Goal: Ask a question

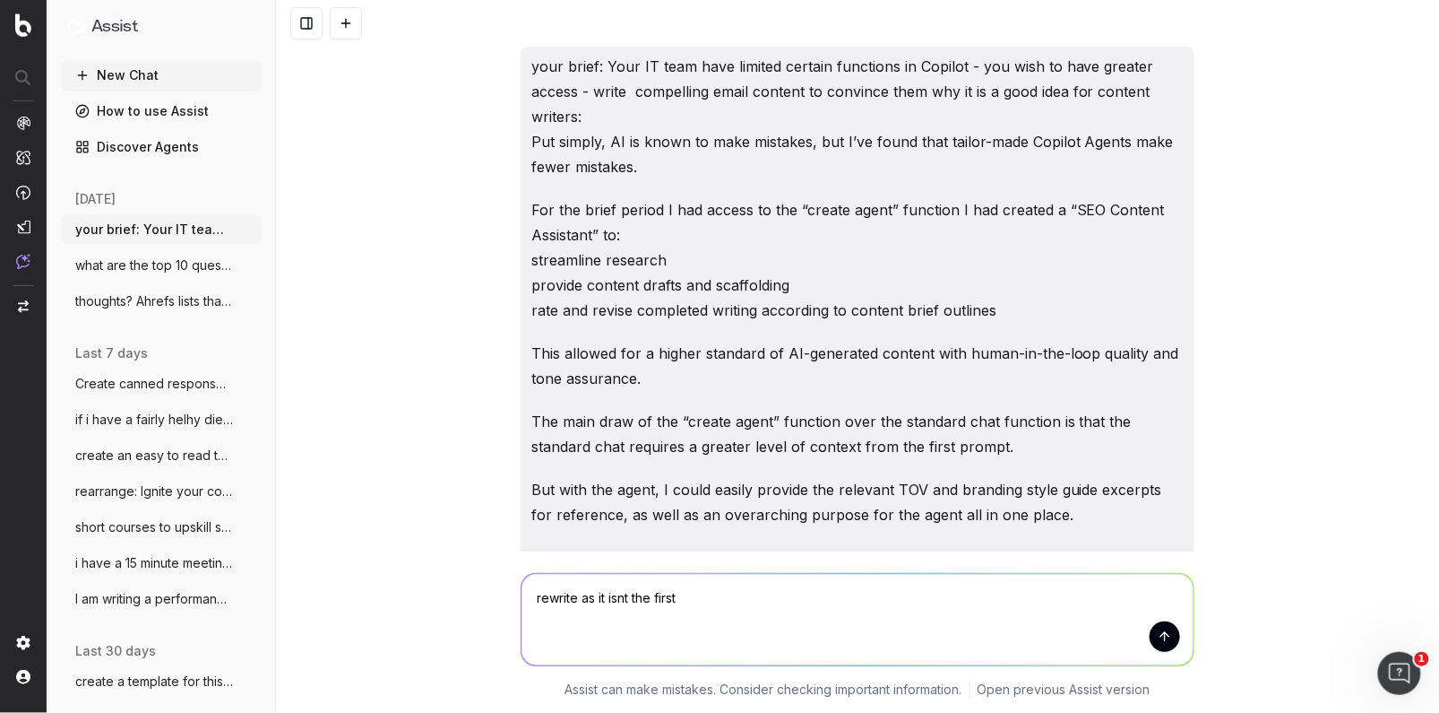
scroll to position [3968, 0]
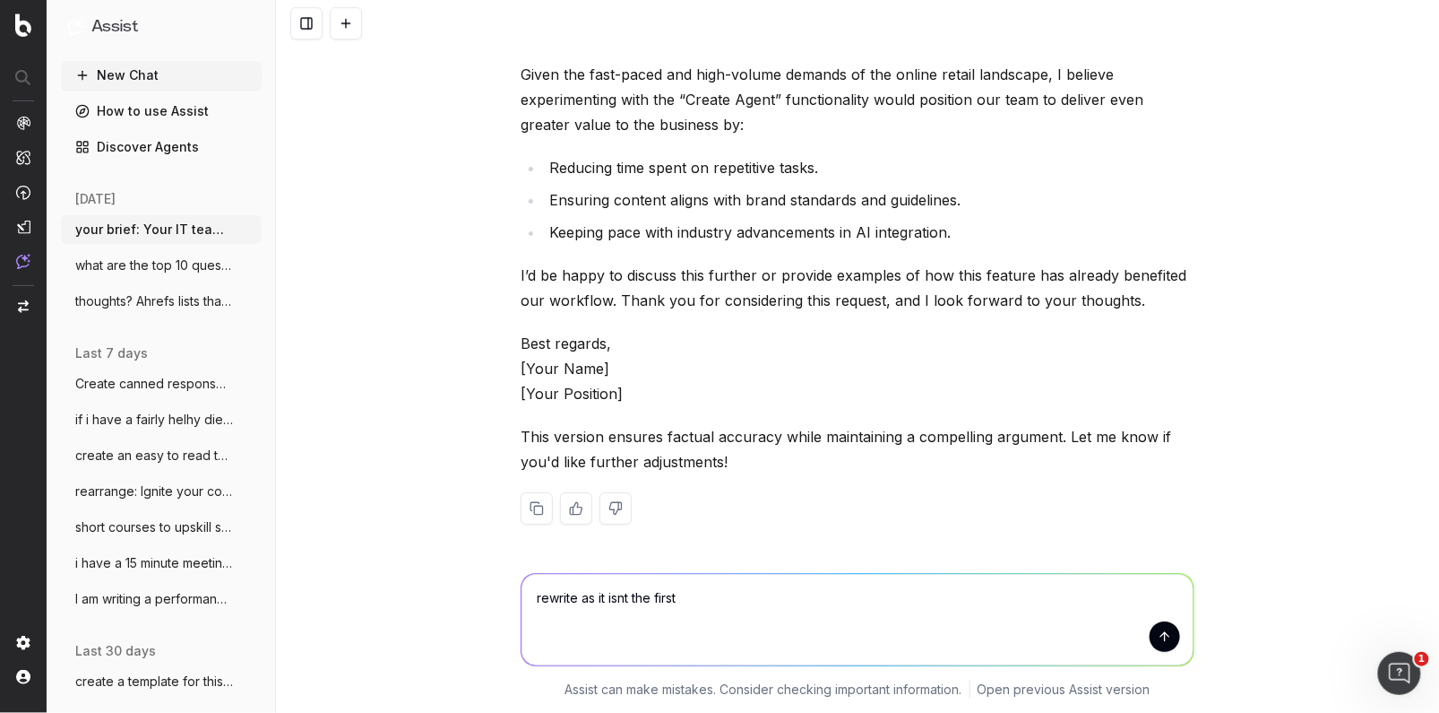
click at [141, 73] on button "New Chat" at bounding box center [161, 75] width 201 height 29
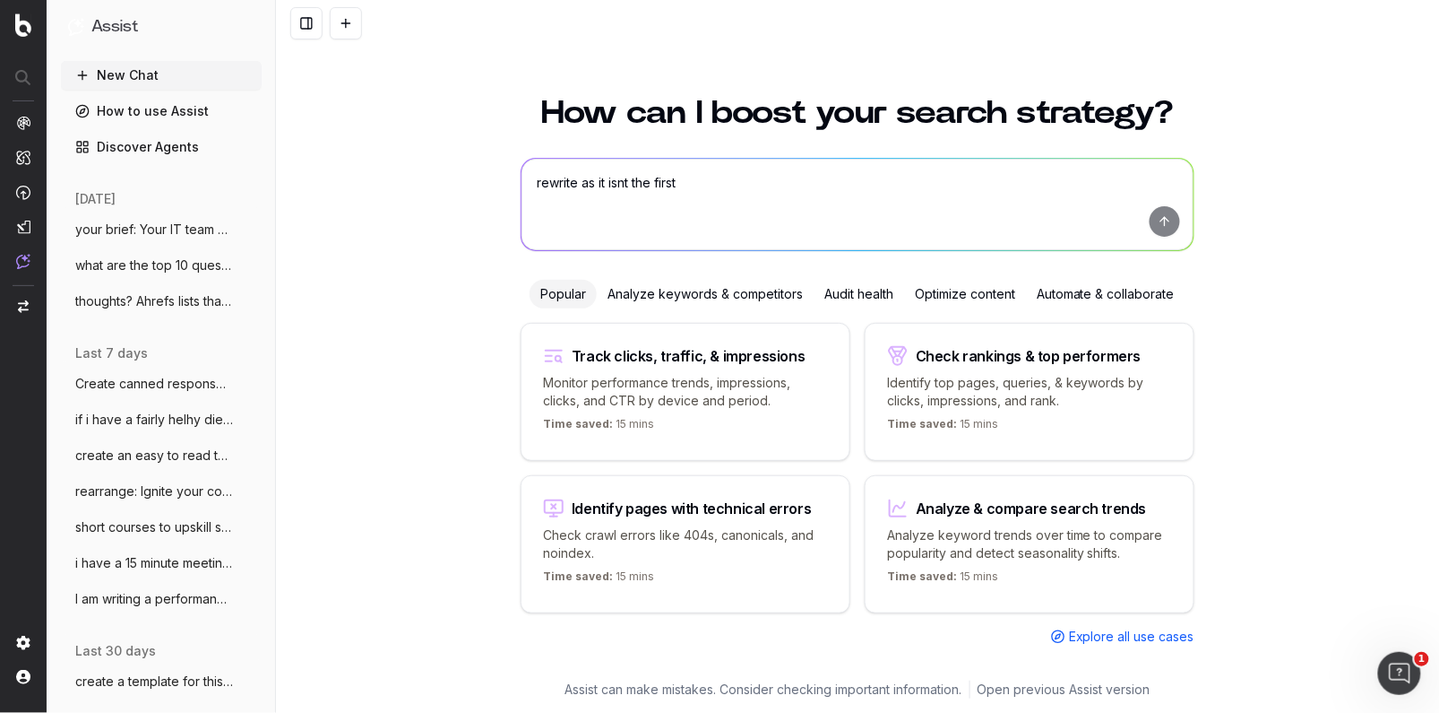
click at [610, 181] on textarea "rewrite as it isnt the first" at bounding box center [858, 204] width 672 height 91
click at [172, 266] on span "what are the top 10 questions that shoul" at bounding box center [154, 265] width 158 height 18
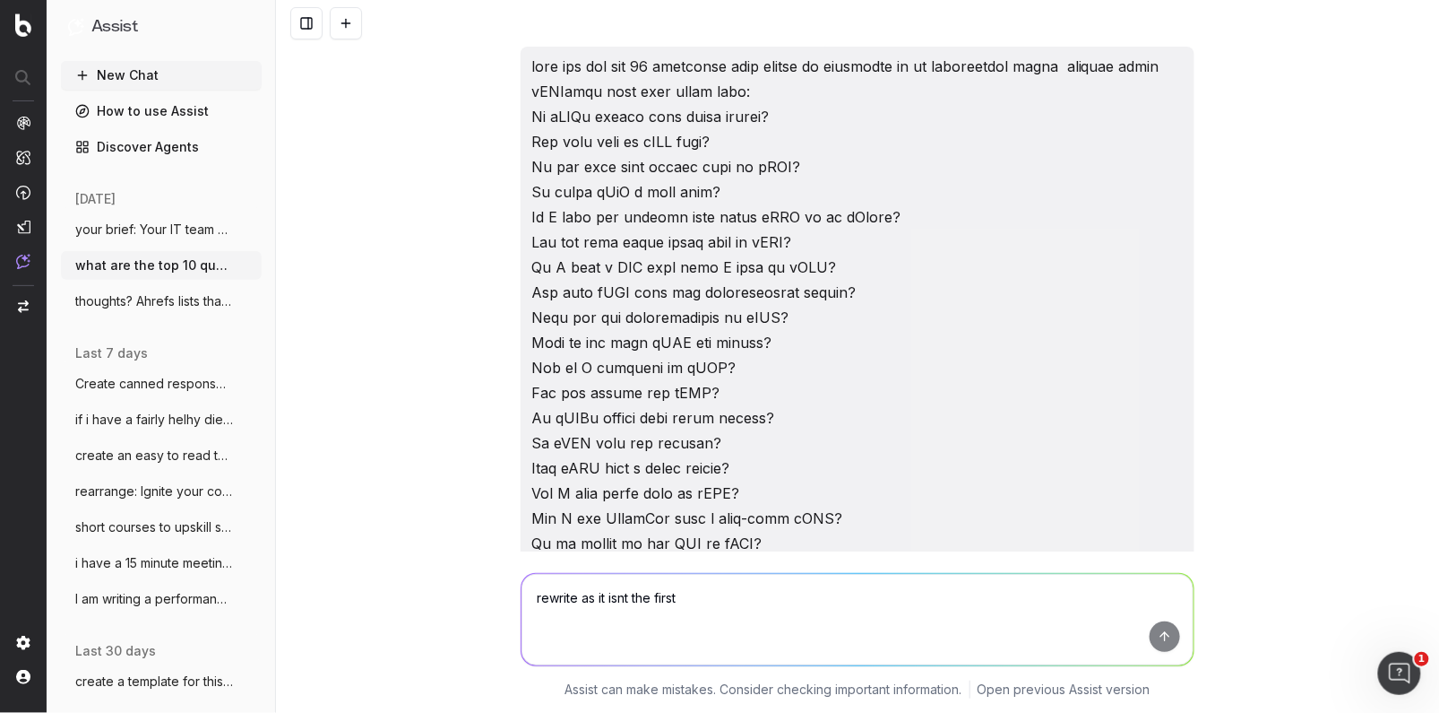
scroll to position [2022, 0]
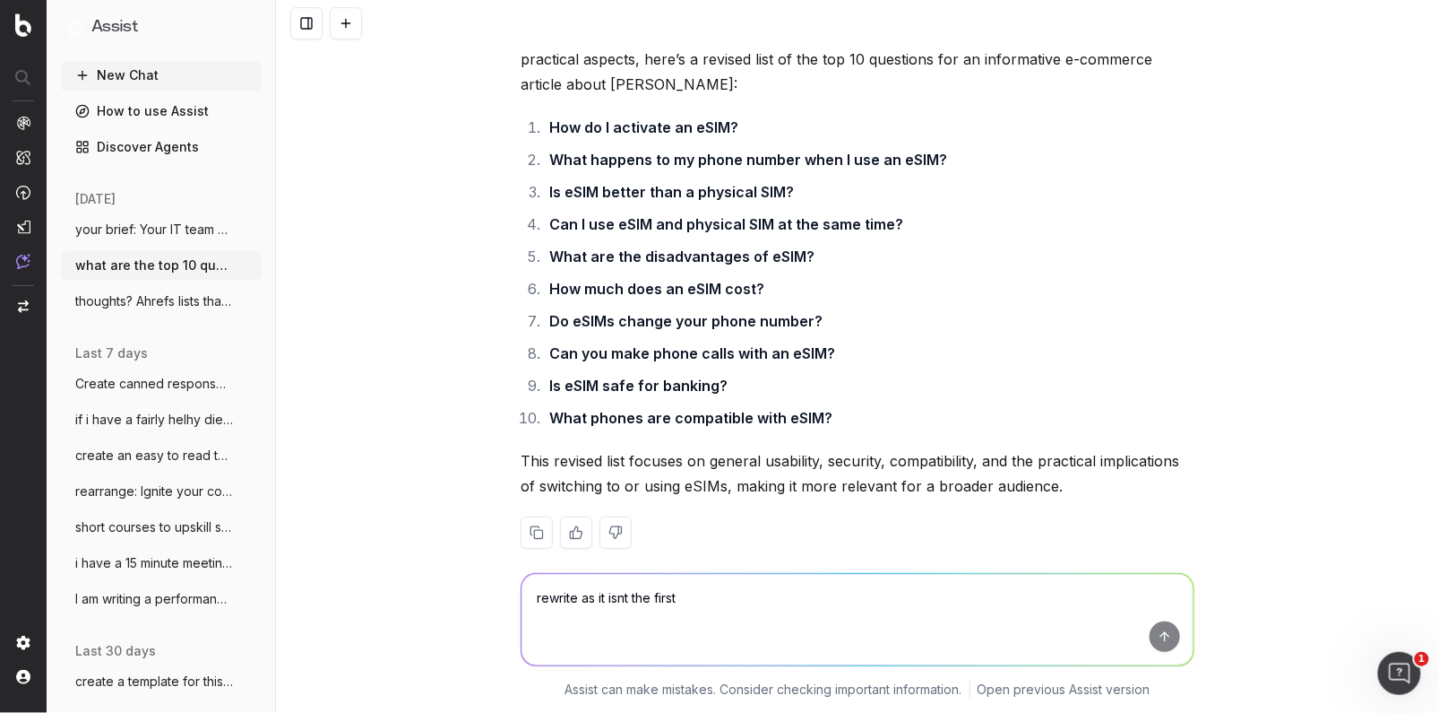
click at [559, 606] on textarea "rewrite as it isnt the first" at bounding box center [858, 619] width 672 height 91
paste textarea "the iPhone 15 doesn’t even have a physical SIM card slot available"
type textarea "is this true: the iPhone 15 doesn’t even have a physical SIM card slot available"
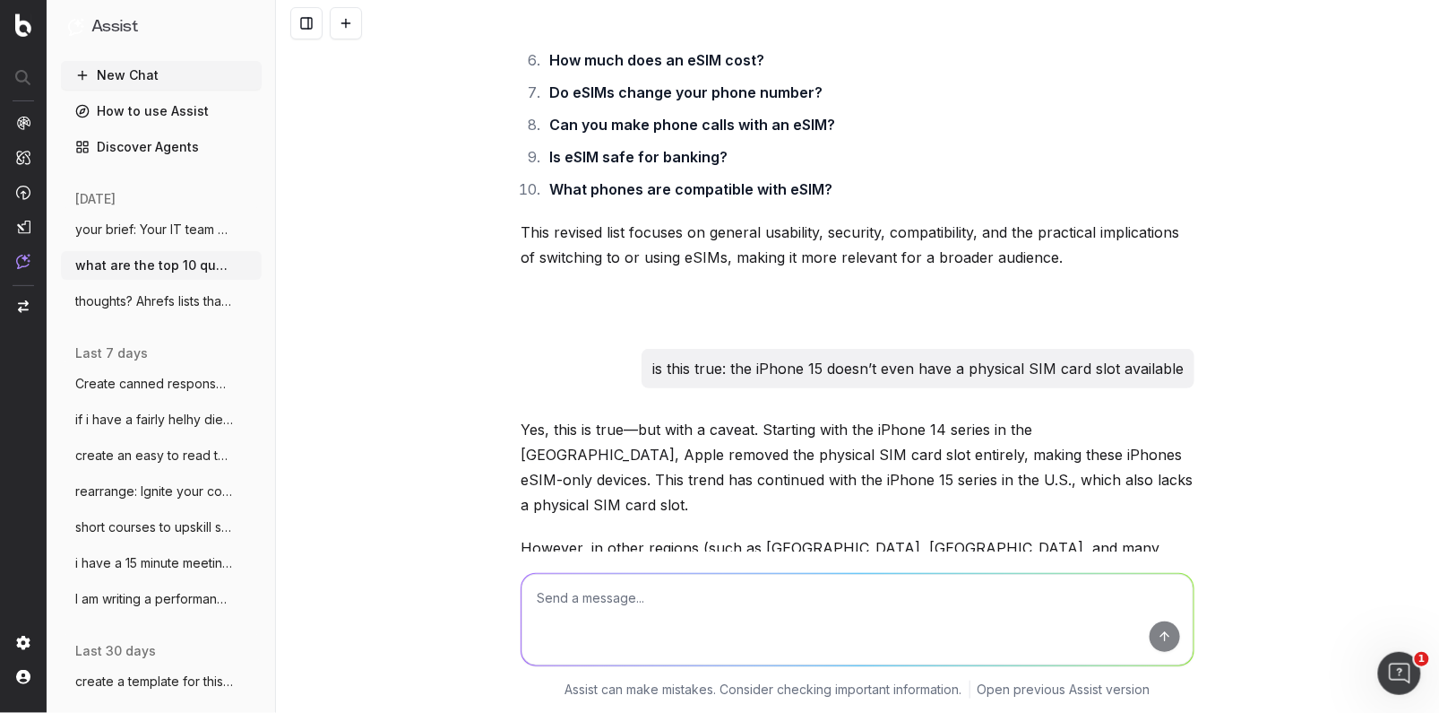
scroll to position [2274, 0]
